Goal: Entertainment & Leisure: Consume media (video, audio)

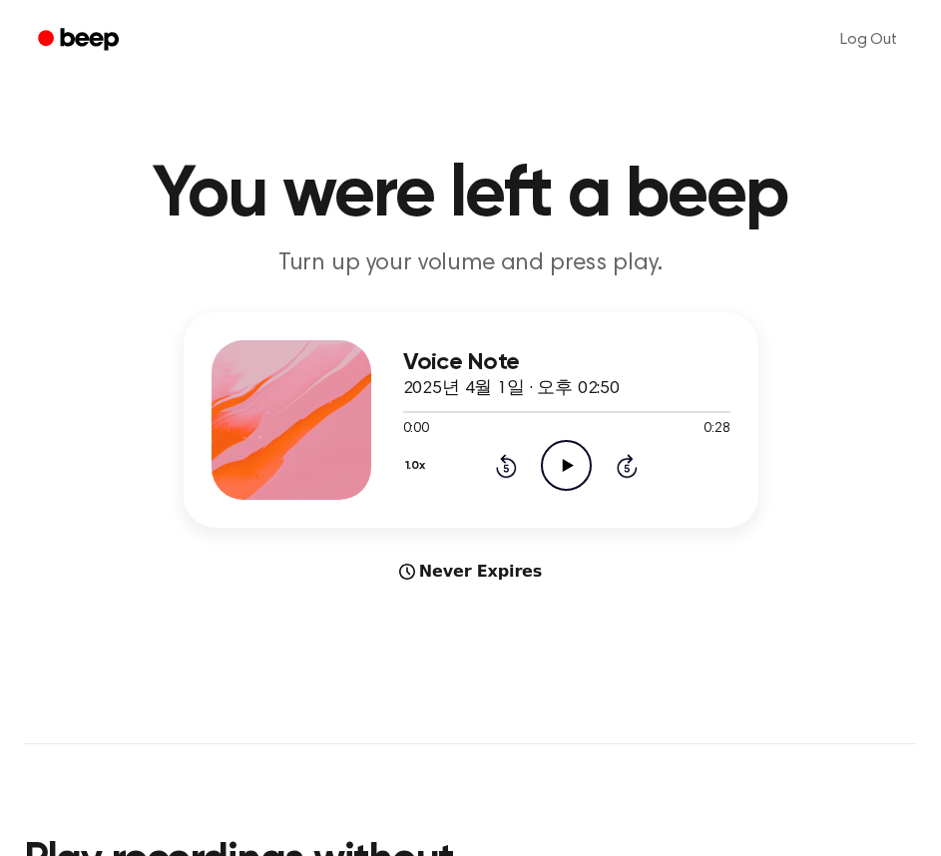
click at [564, 468] on icon at bounding box center [568, 465] width 11 height 13
click at [564, 468] on icon at bounding box center [566, 465] width 9 height 13
drag, startPoint x: 427, startPoint y: 415, endPoint x: 390, endPoint y: 418, distance: 37.0
click at [390, 418] on div "Voice Note 2025년 4월 1일 · 오후 02:50 0:02 0:28 Your browser does not support the […" at bounding box center [471, 420] width 575 height 216
click at [559, 476] on icon "Play Audio" at bounding box center [566, 465] width 51 height 51
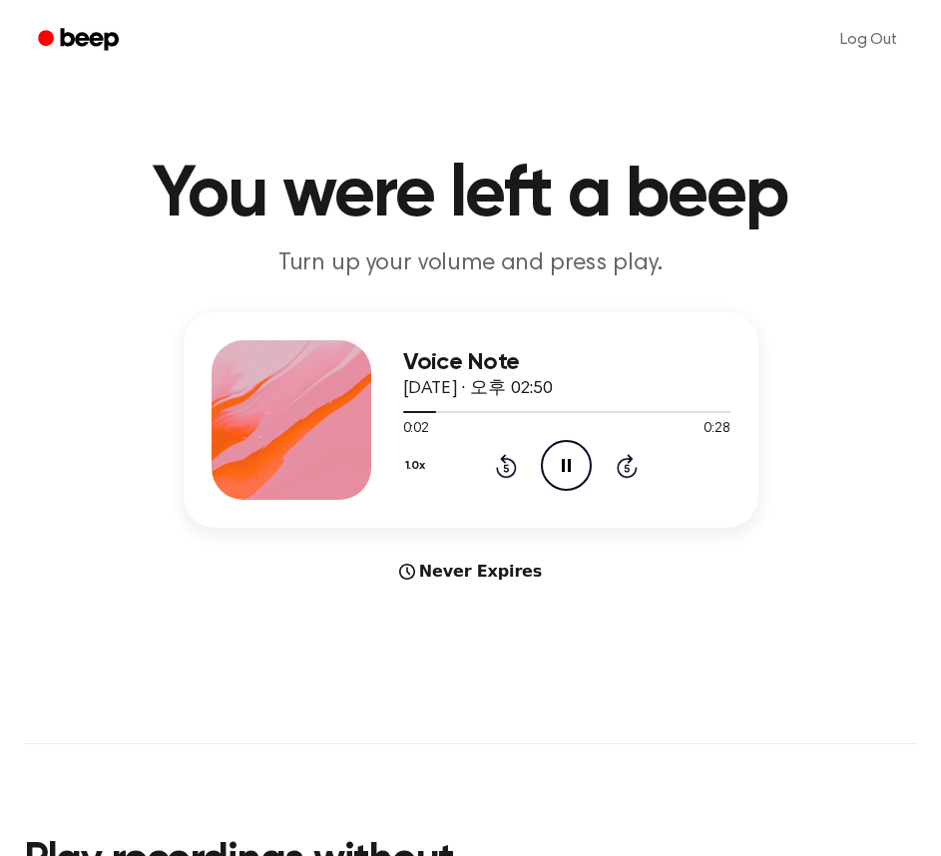
click at [559, 476] on icon "Pause Audio" at bounding box center [566, 465] width 51 height 51
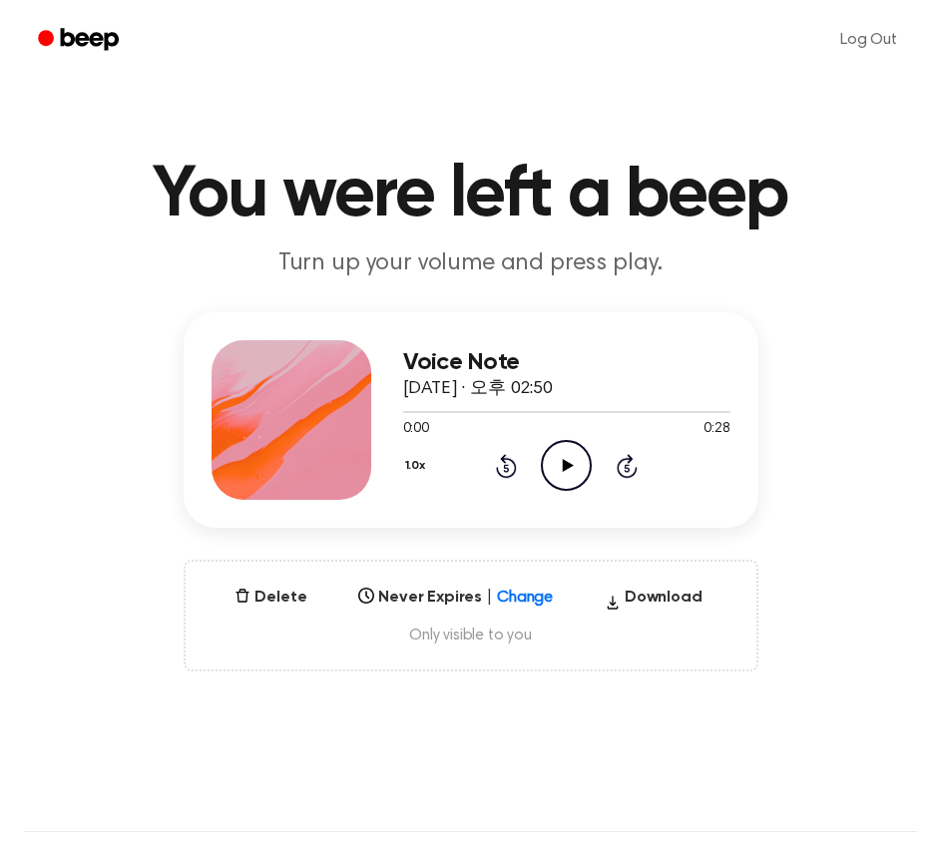
click at [580, 467] on icon "Play Audio" at bounding box center [566, 465] width 51 height 51
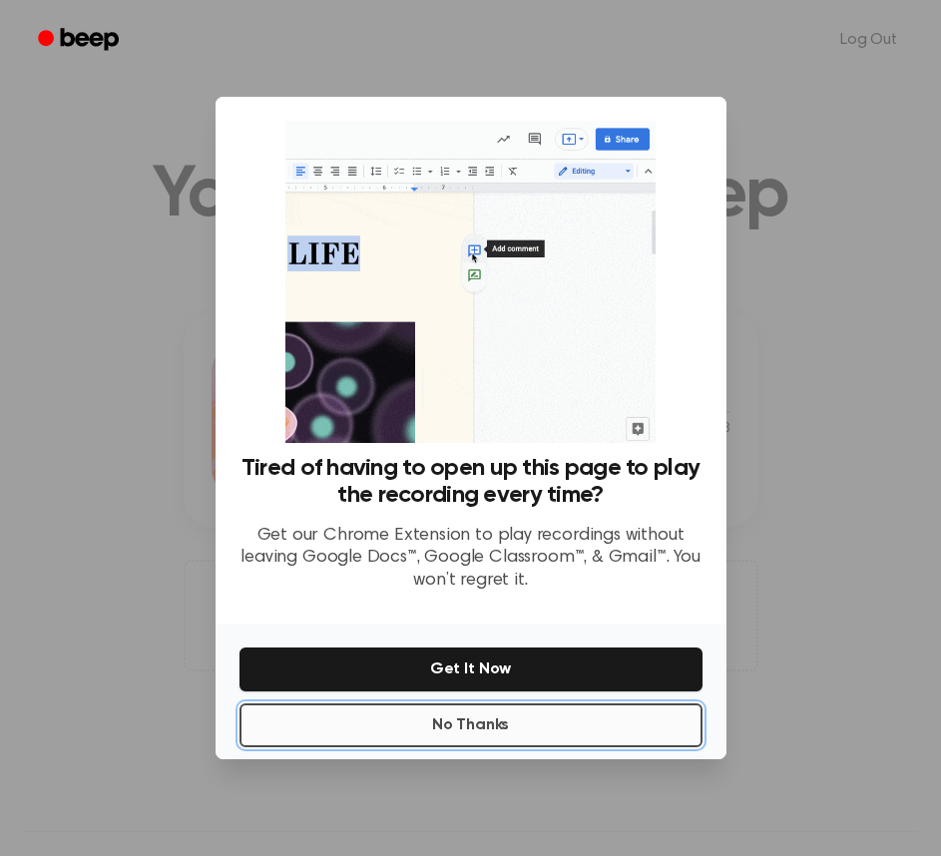
click at [570, 746] on button "No Thanks" at bounding box center [470, 725] width 463 height 44
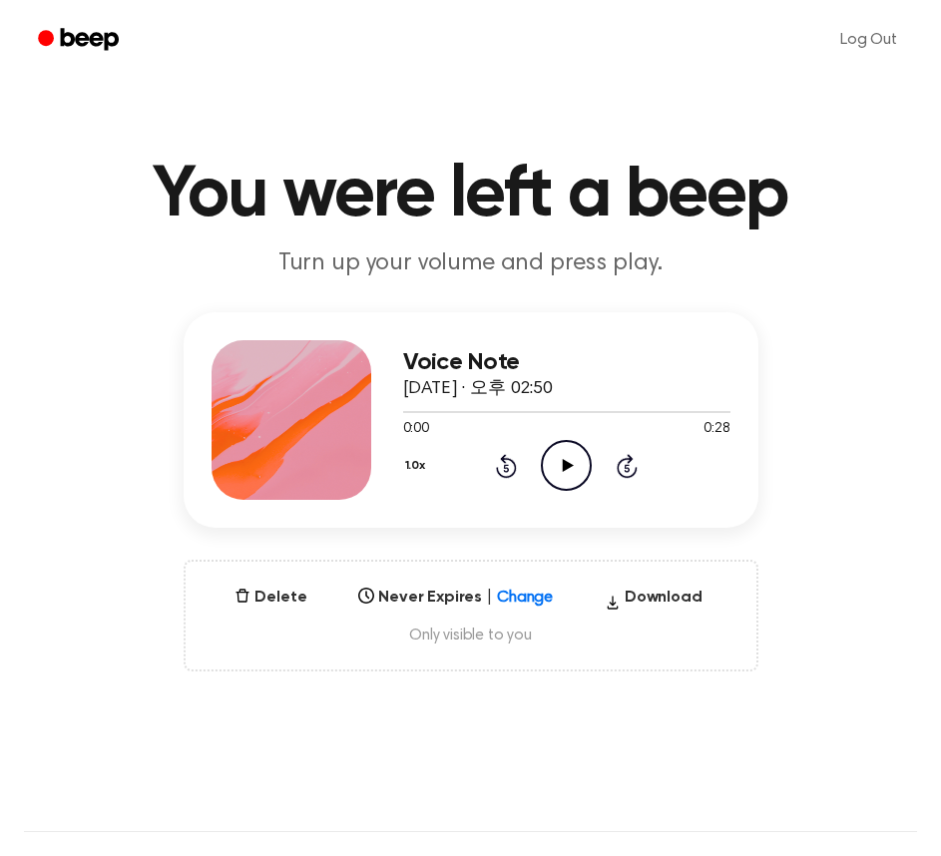
click at [566, 481] on icon "Play Audio" at bounding box center [566, 465] width 51 height 51
click at [566, 481] on icon "Pause Audio" at bounding box center [566, 465] width 51 height 51
